Goal: Task Accomplishment & Management: Use online tool/utility

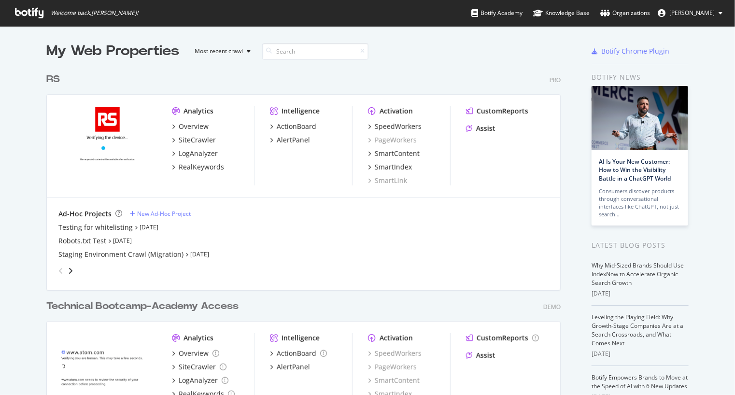
scroll to position [388, 721]
drag, startPoint x: 189, startPoint y: 170, endPoint x: 204, endPoint y: 215, distance: 46.9
drag, startPoint x: 204, startPoint y: 215, endPoint x: 162, endPoint y: 170, distance: 62.2
click at [162, 170] on div "Analytics Overview SiteCrawler LogAnalyzer RealKeywords Intelligence ActionBoar…" at bounding box center [303, 146] width 513 height 103
click at [227, 207] on div "Ad-Hoc Projects New Ad-Hoc Project Testing for whitelisting Jun 12th 25 Robots.…" at bounding box center [303, 244] width 513 height 93
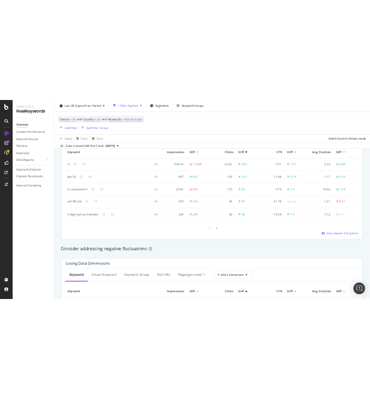
scroll to position [941, 0]
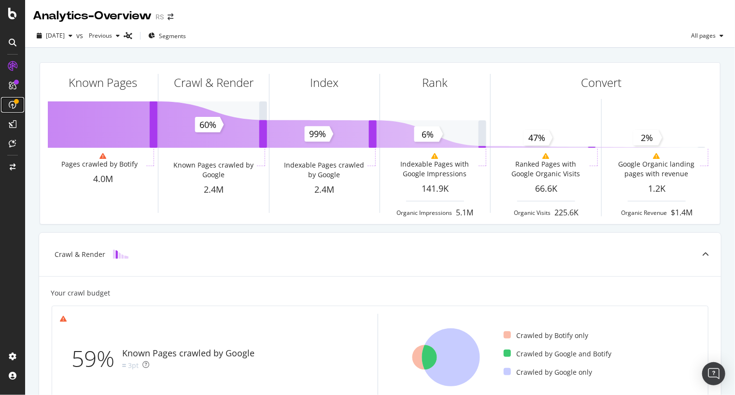
click at [10, 101] on icon at bounding box center [13, 105] width 8 height 8
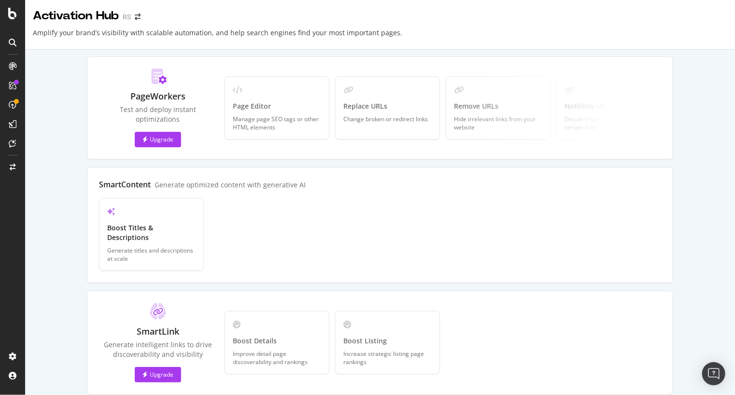
click at [64, 45] on div "Amplify your brand’s visibility with scalable automation, and help search engin…" at bounding box center [217, 36] width 369 height 17
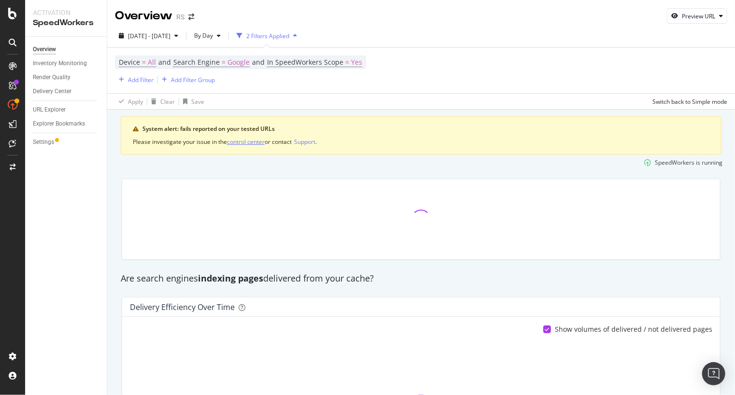
click at [236, 142] on div "control center" at bounding box center [246, 142] width 38 height 8
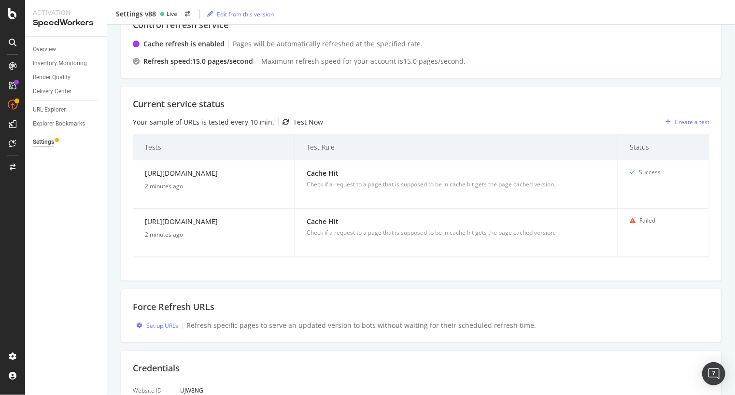
scroll to position [193, 0]
click at [293, 119] on div "Test Now" at bounding box center [308, 122] width 30 height 10
click at [277, 120] on div "Your sample of URLs is tested every 10 min. Test Now" at bounding box center [228, 122] width 190 height 10
click at [283, 121] on icon at bounding box center [286, 122] width 7 height 7
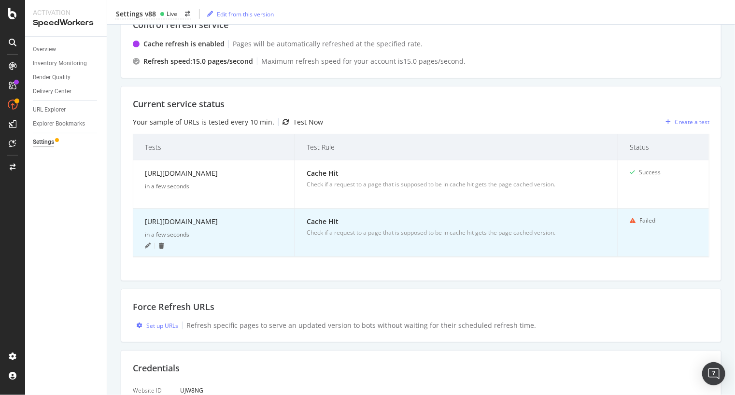
click at [179, 227] on div "https://us.rs-online.com/product/carling-technologies/mb1-b-94-460-1-a23-b-c/72…" at bounding box center [214, 223] width 138 height 14
copy div "https://us.rs-online.com/product/carling-technologies/mb1-b-94-460-1-a23-b-c/72…"
